Goal: Information Seeking & Learning: Find specific fact

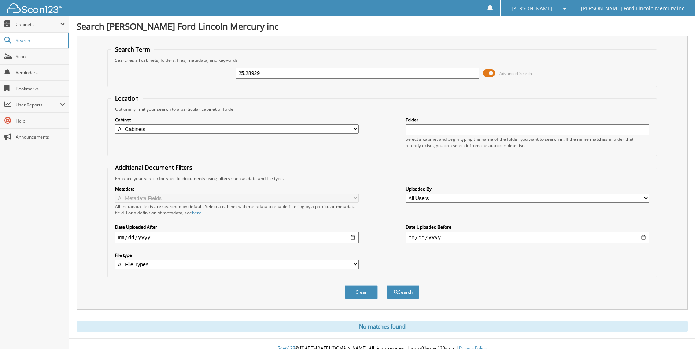
drag, startPoint x: 246, startPoint y: 73, endPoint x: 344, endPoint y: 79, distance: 98.3
click at [344, 79] on div "25.28929" at bounding box center [357, 73] width 243 height 12
type input "25.73070"
click at [386, 286] on button "Search" at bounding box center [402, 293] width 33 height 14
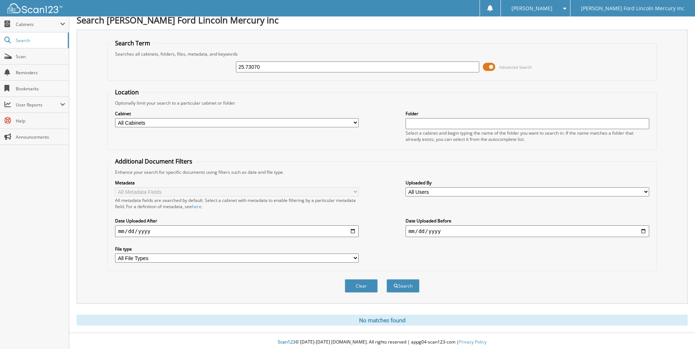
scroll to position [9, 0]
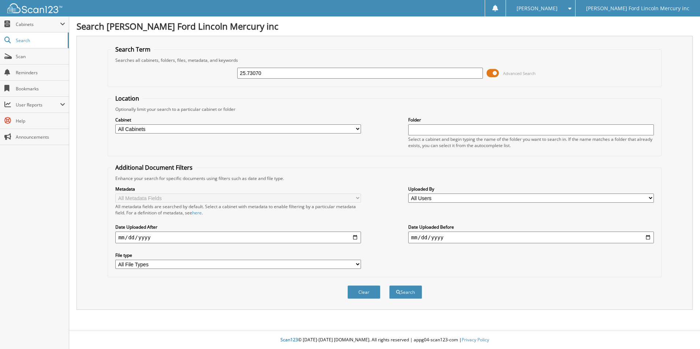
type input "25.73070"
click at [497, 74] on span at bounding box center [493, 73] width 12 height 11
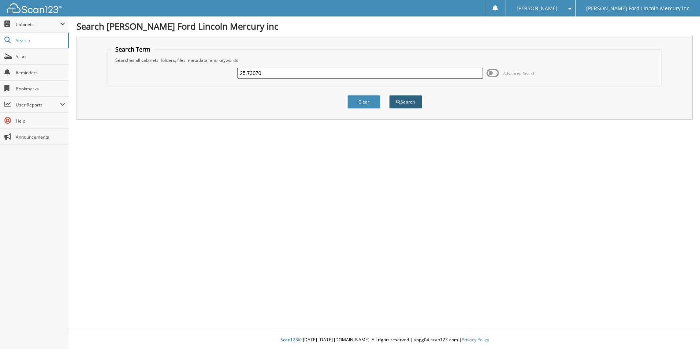
click at [407, 105] on button "Search" at bounding box center [405, 102] width 33 height 14
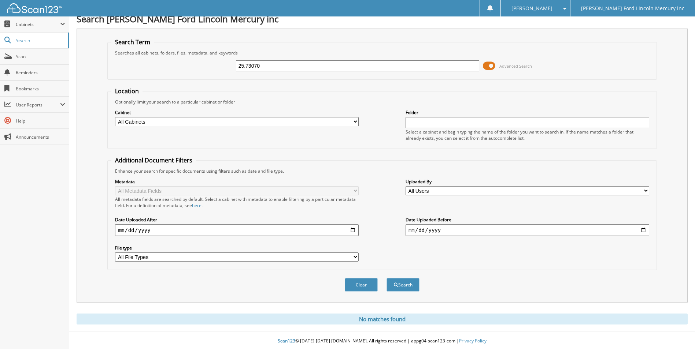
scroll to position [9, 0]
drag, startPoint x: 272, startPoint y: 63, endPoint x: 105, endPoint y: 65, distance: 167.0
click at [105, 65] on div "Search Term Searches all cabinets, folders, files, metadata, and keywords 25.73…" at bounding box center [382, 164] width 611 height 274
type input "73070"
click at [386, 277] on button "Search" at bounding box center [402, 284] width 33 height 14
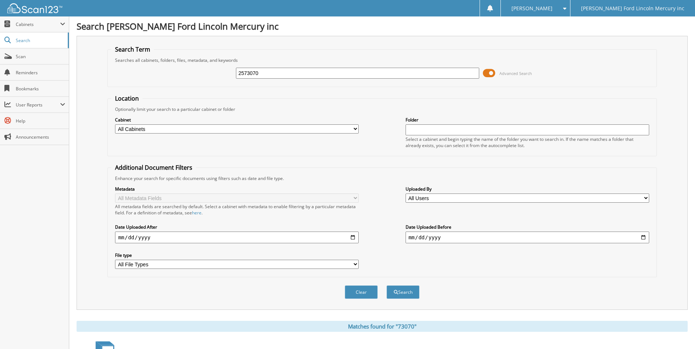
type input "2573070"
click at [386, 286] on button "Search" at bounding box center [402, 293] width 33 height 14
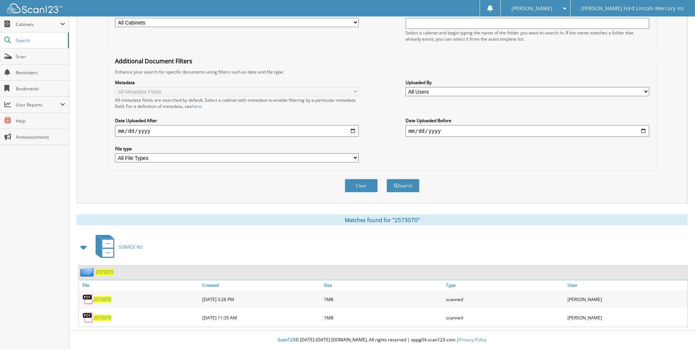
click at [97, 316] on span "2573070" at bounding box center [102, 318] width 18 height 6
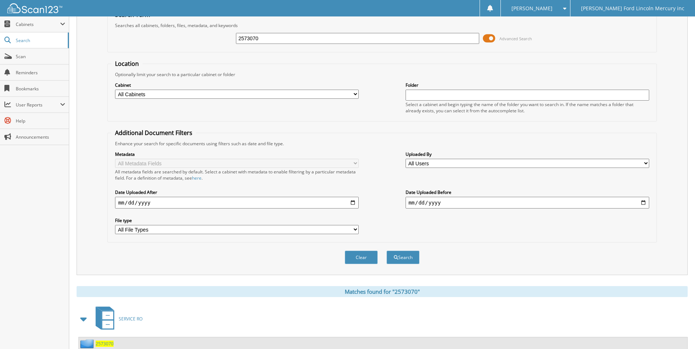
scroll to position [0, 0]
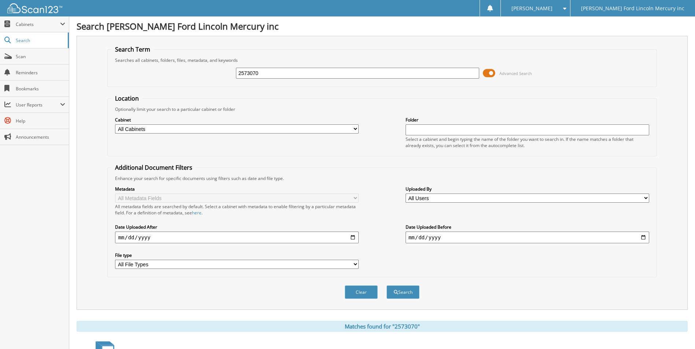
drag, startPoint x: 248, startPoint y: 71, endPoint x: 161, endPoint y: 73, distance: 86.4
click at [161, 73] on div "2573070 Advanced Search" at bounding box center [381, 73] width 541 height 20
type input "2569039"
click at [386, 286] on button "Search" at bounding box center [402, 293] width 33 height 14
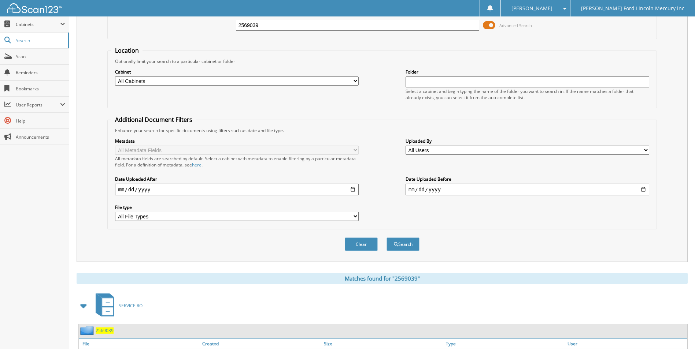
scroll to position [107, 0]
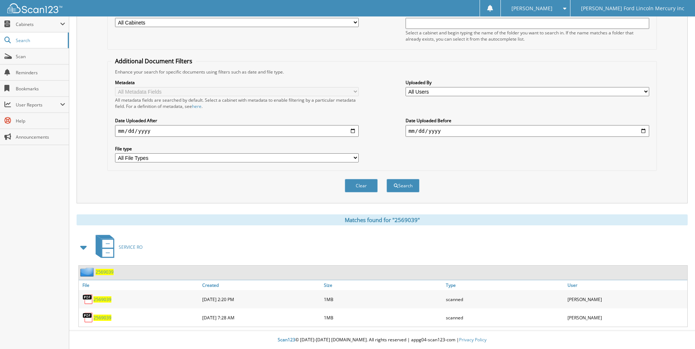
click at [100, 303] on div "2569039" at bounding box center [140, 299] width 122 height 15
click at [101, 301] on span "2569039" at bounding box center [102, 300] width 18 height 6
click at [98, 300] on span "2569039" at bounding box center [102, 300] width 18 height 6
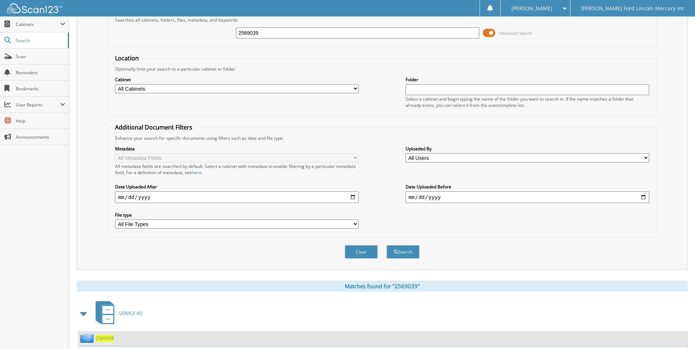
scroll to position [0, 0]
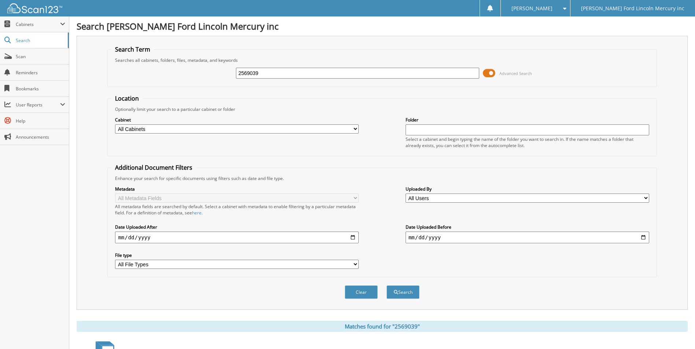
drag, startPoint x: 245, startPoint y: 73, endPoint x: 333, endPoint y: 71, distance: 88.3
click at [313, 72] on input "2569039" at bounding box center [357, 73] width 243 height 11
type input "2571057"
click at [386, 286] on button "Search" at bounding box center [402, 293] width 33 height 14
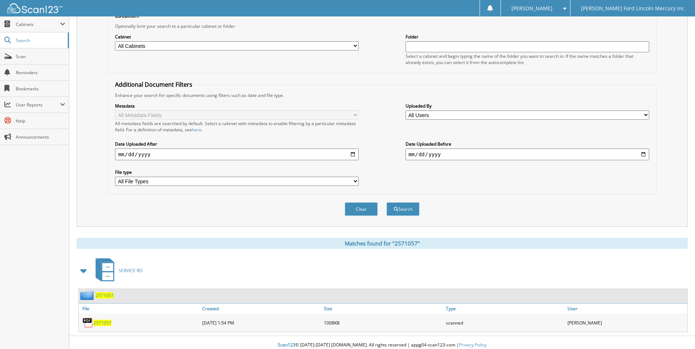
scroll to position [89, 0]
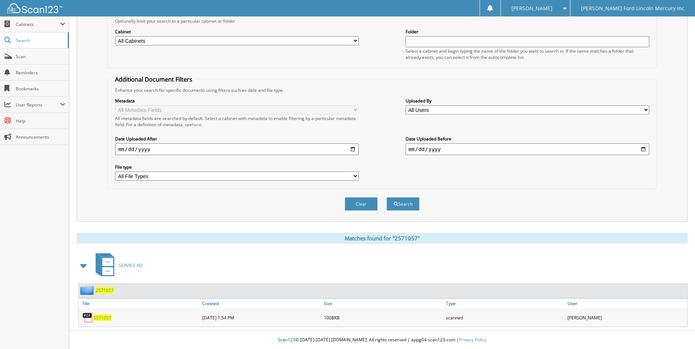
click at [98, 319] on span "2571057" at bounding box center [102, 318] width 18 height 6
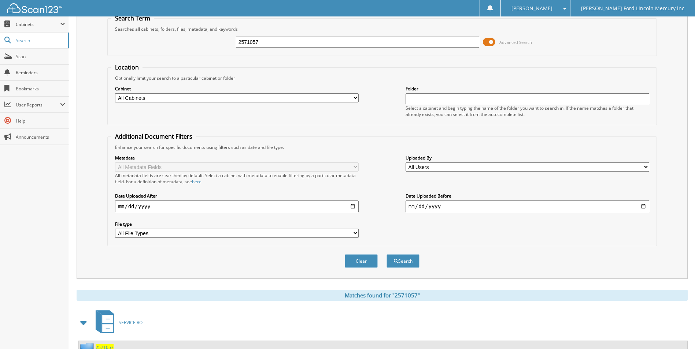
scroll to position [0, 0]
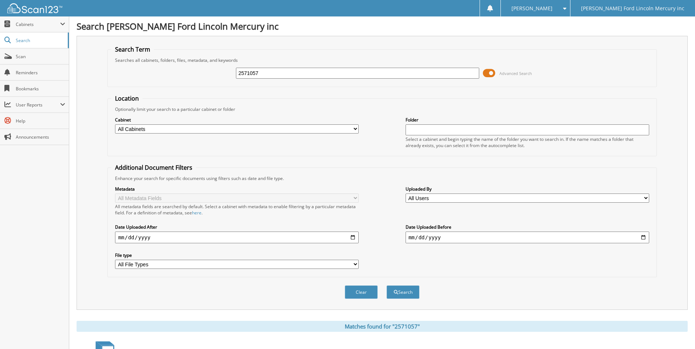
drag, startPoint x: 245, startPoint y: 73, endPoint x: 526, endPoint y: 67, distance: 281.6
click at [464, 77] on input "2571057" at bounding box center [357, 73] width 243 height 11
type input "2567815"
click at [386, 286] on button "Search" at bounding box center [402, 293] width 33 height 14
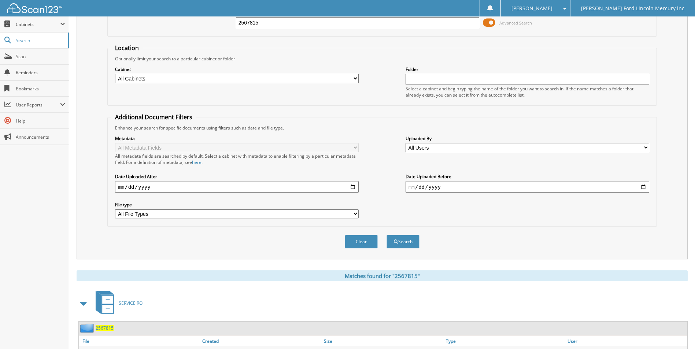
scroll to position [89, 0]
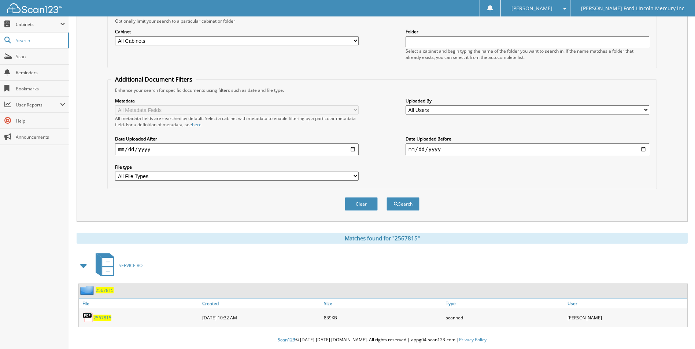
click at [101, 315] on span "2567815" at bounding box center [102, 318] width 18 height 6
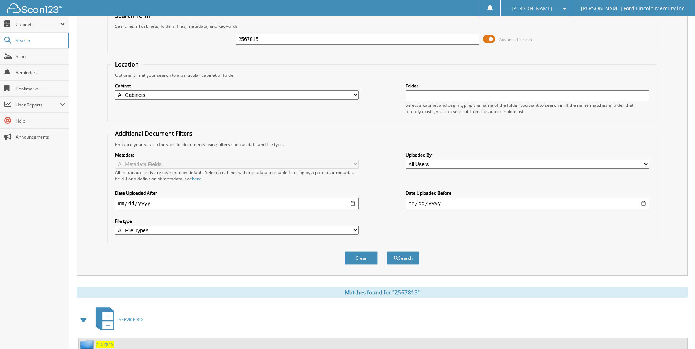
scroll to position [0, 0]
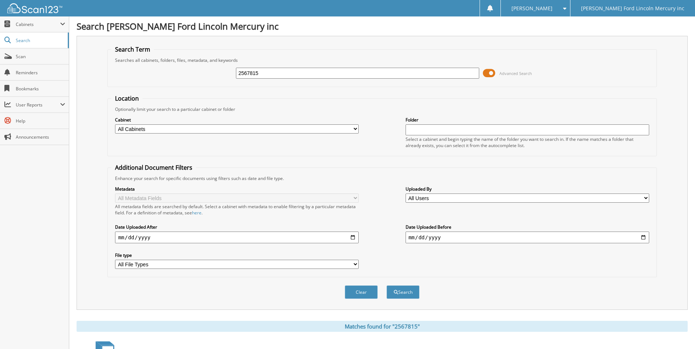
drag, startPoint x: 243, startPoint y: 74, endPoint x: 300, endPoint y: 70, distance: 57.3
click at [300, 70] on input "2567815" at bounding box center [357, 73] width 243 height 11
type input "2573070"
click at [386, 286] on button "Search" at bounding box center [402, 293] width 33 height 14
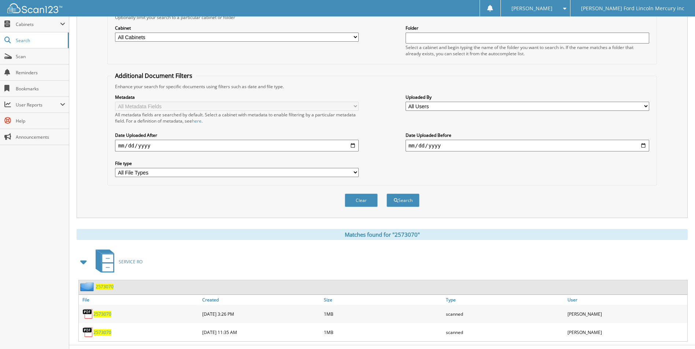
scroll to position [107, 0]
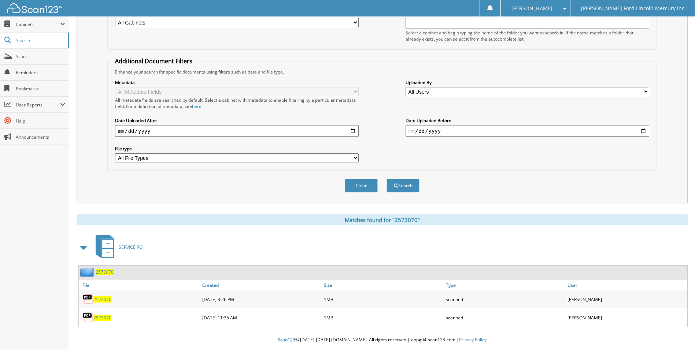
click at [102, 318] on span "2573070" at bounding box center [102, 318] width 18 height 6
